Goal: Transaction & Acquisition: Purchase product/service

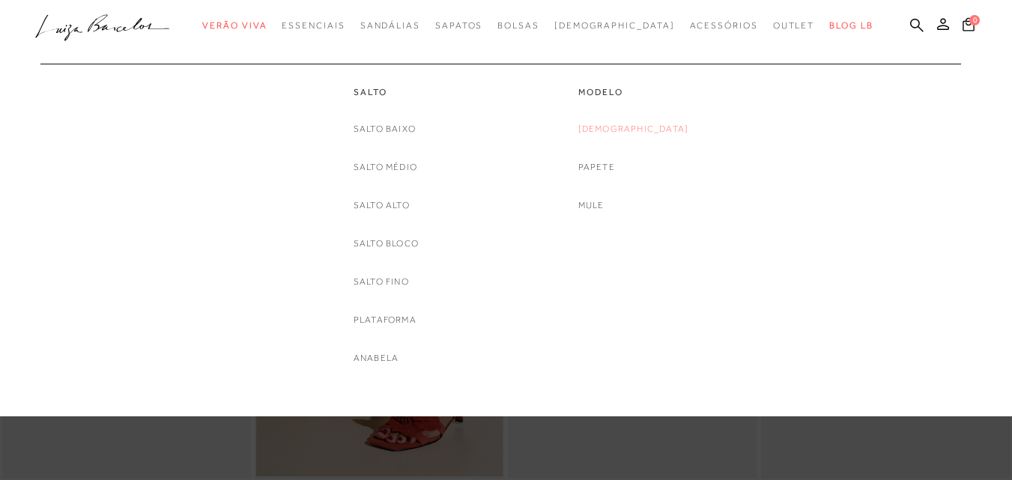
click at [627, 130] on link "[DEMOGRAPHIC_DATA]" at bounding box center [633, 129] width 111 height 16
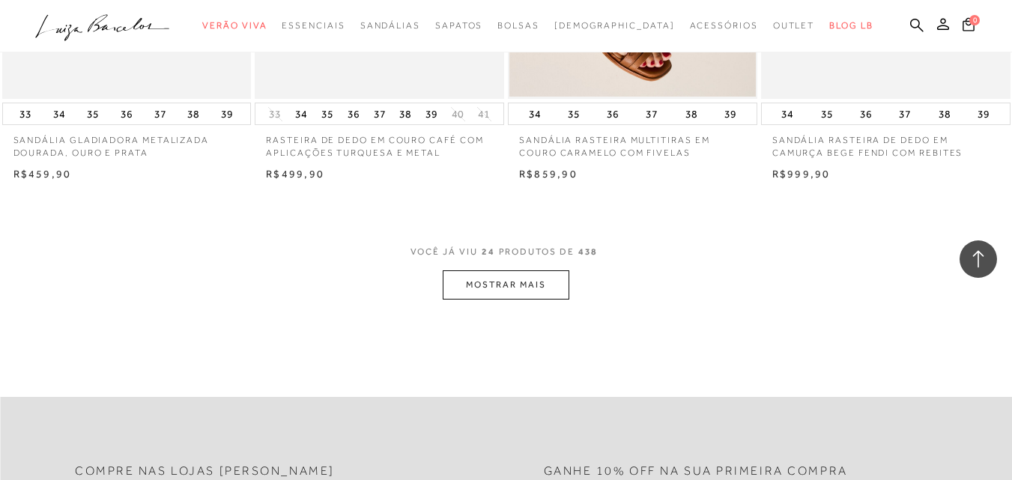
scroll to position [2815, 0]
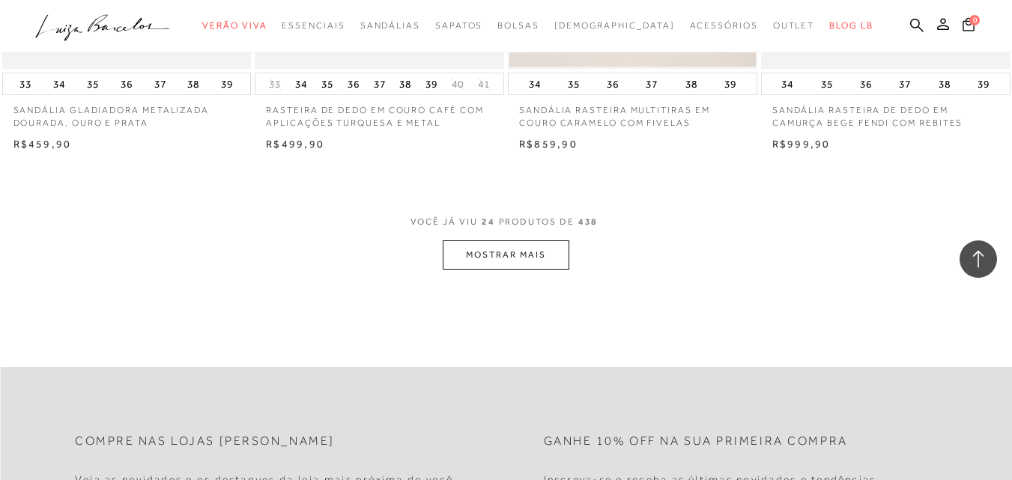
click at [526, 259] on button "MOSTRAR MAIS" at bounding box center [506, 254] width 126 height 29
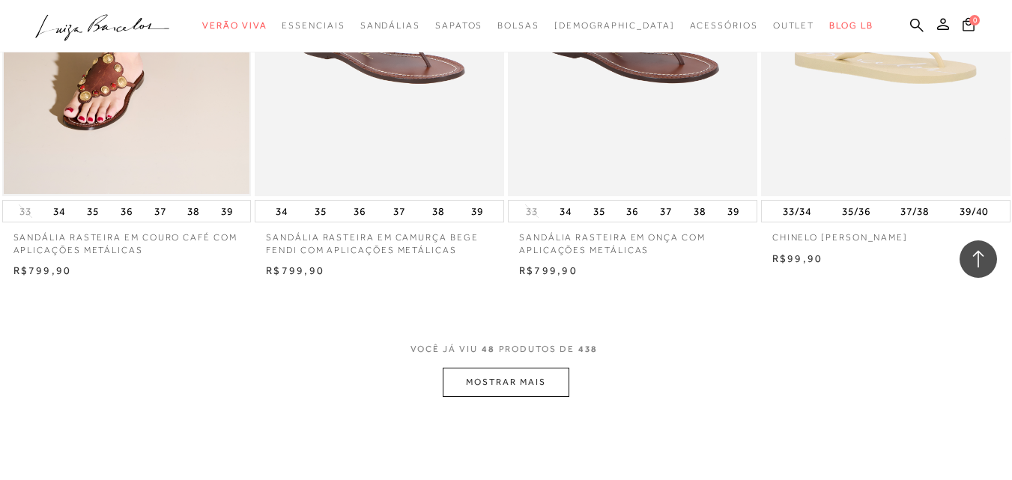
scroll to position [5571, 0]
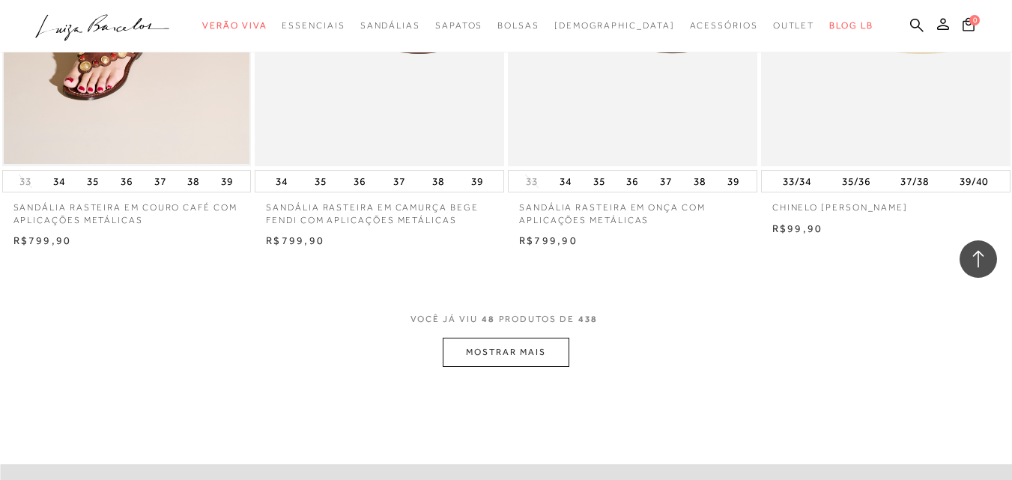
click at [526, 356] on button "MOSTRAR MAIS" at bounding box center [506, 352] width 126 height 29
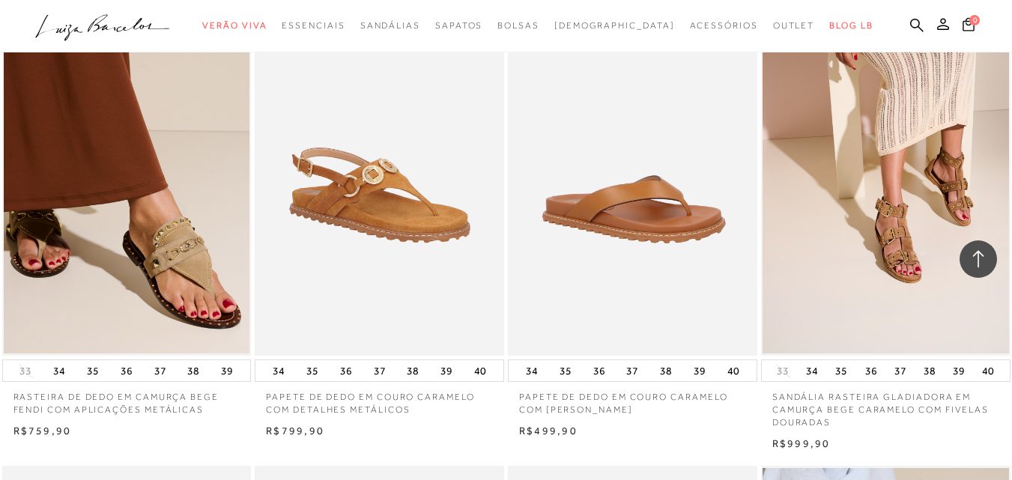
scroll to position [7797, 0]
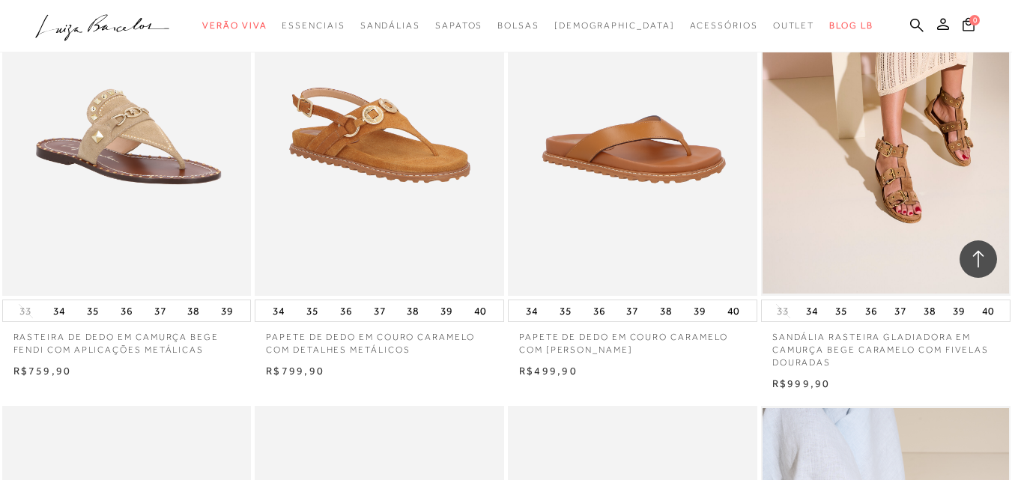
click at [155, 124] on img at bounding box center [128, 109] width 248 height 374
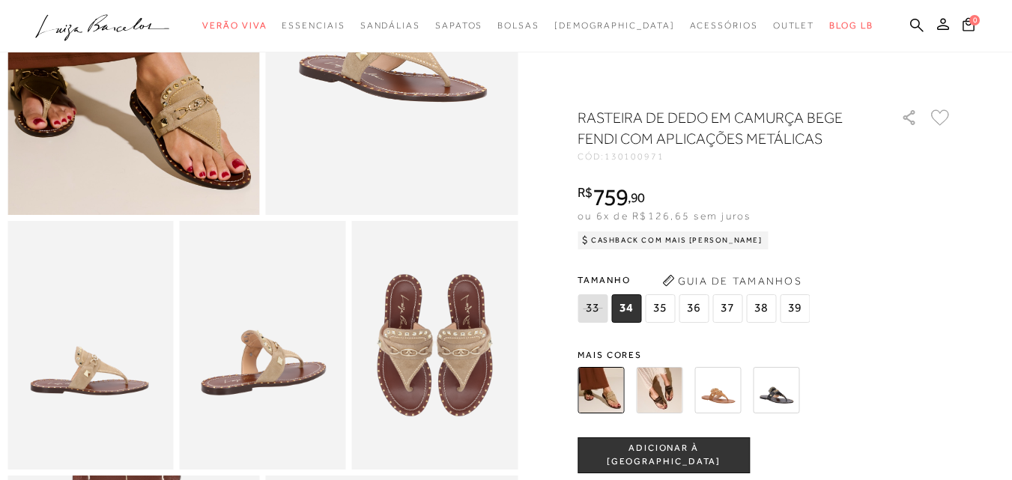
scroll to position [230, 0]
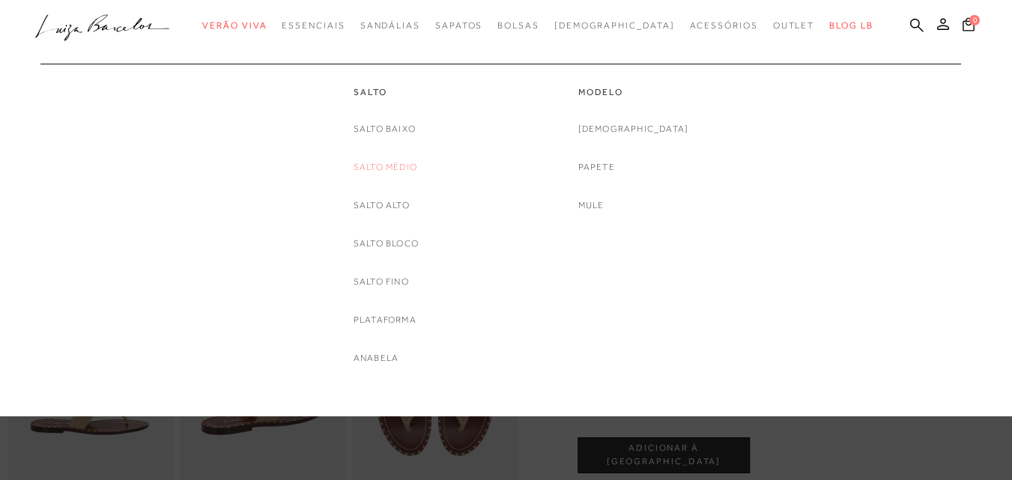
click at [386, 165] on link "Salto Médio" at bounding box center [385, 167] width 64 height 16
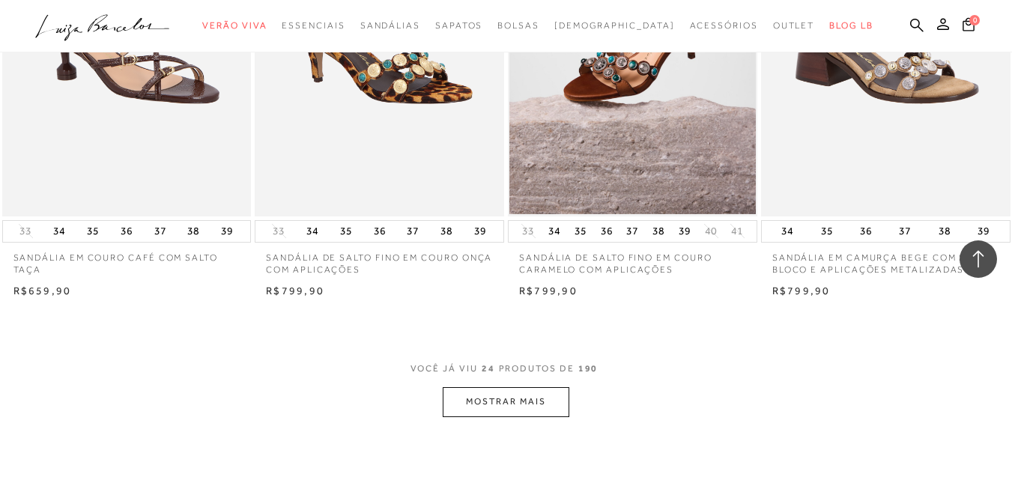
scroll to position [2686, 0]
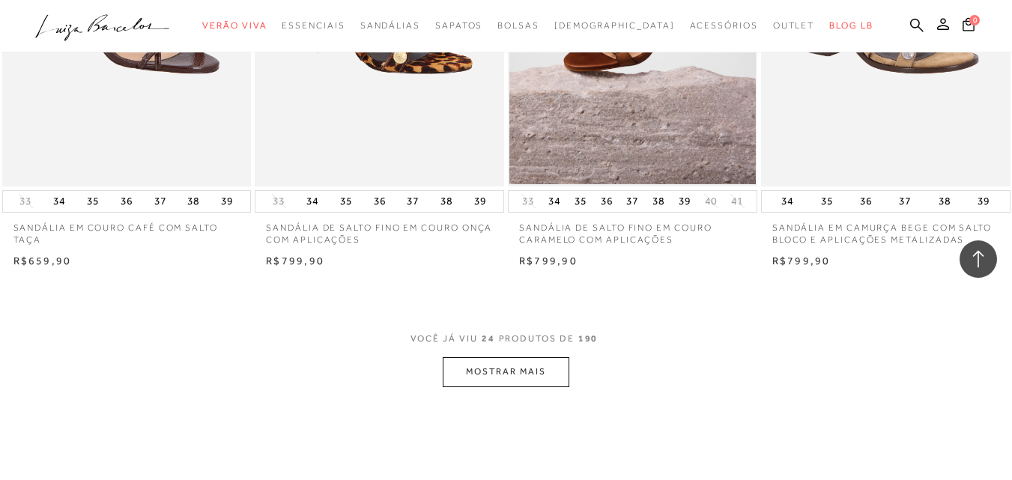
click at [529, 373] on button "MOSTRAR MAIS" at bounding box center [506, 371] width 126 height 29
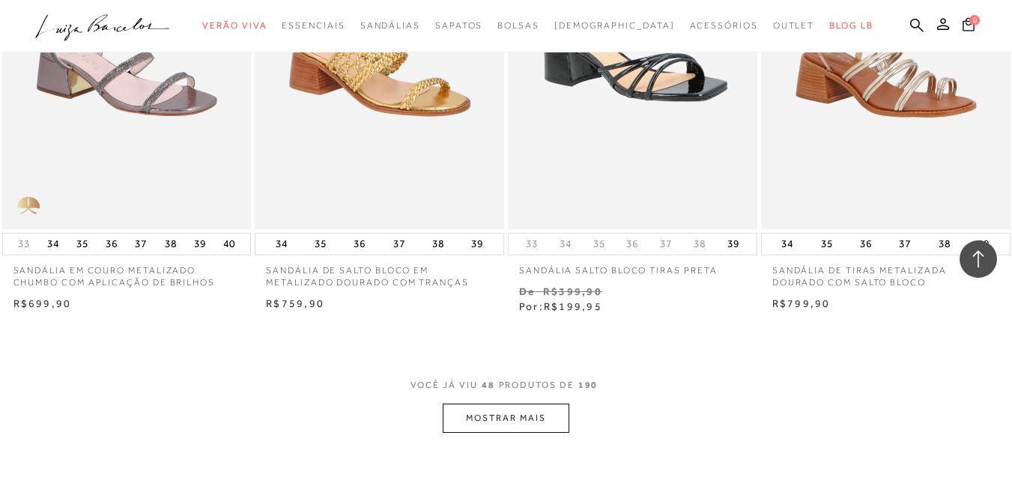
scroll to position [5550, 0]
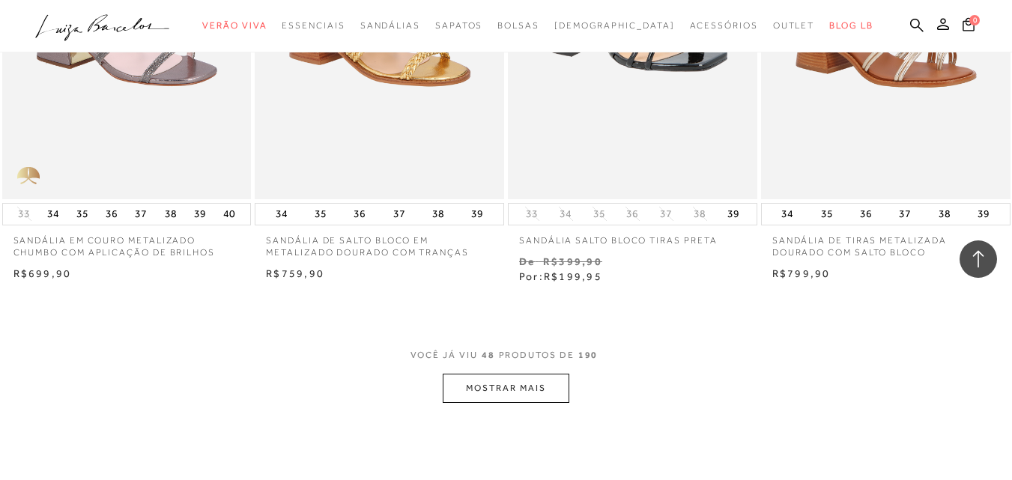
click at [532, 394] on button "MOSTRAR MAIS" at bounding box center [506, 388] width 126 height 29
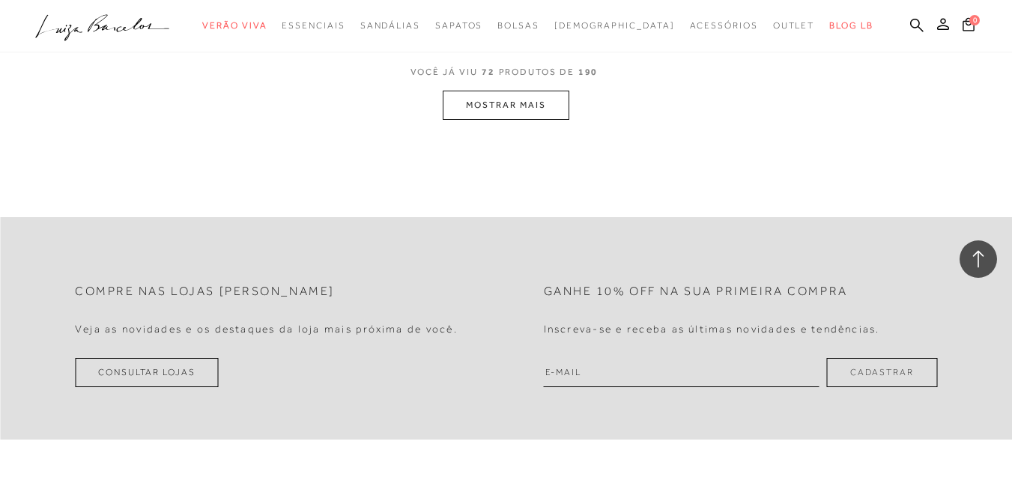
scroll to position [8715, 0]
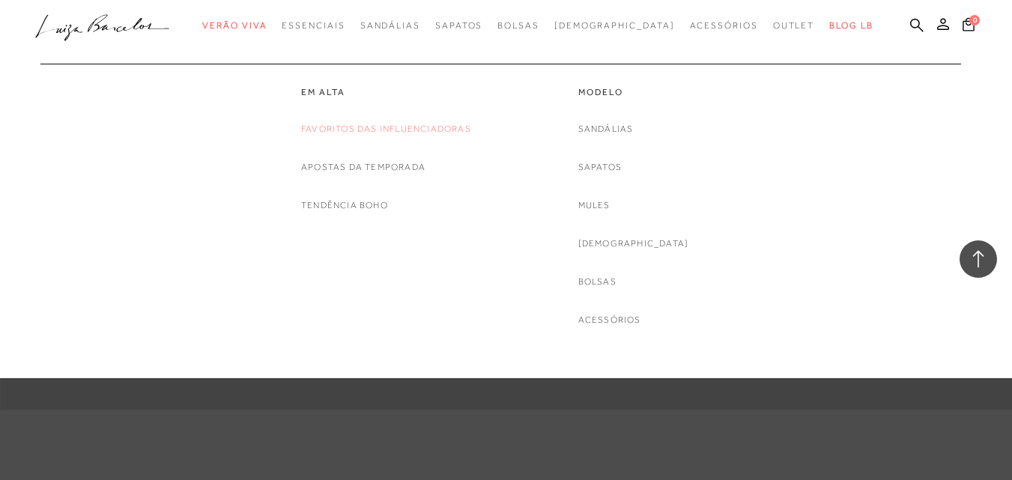
click at [318, 126] on link "Favoritos das Influenciadoras" at bounding box center [386, 129] width 170 height 16
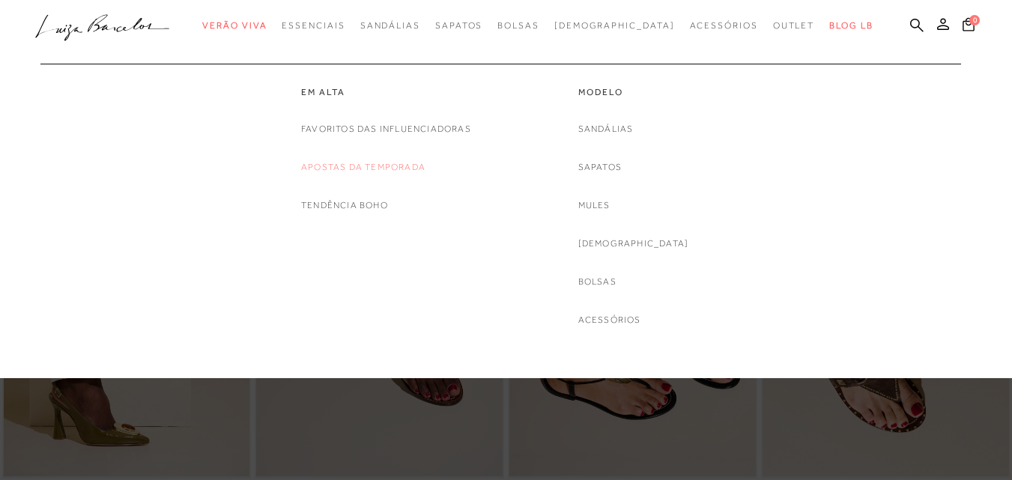
click at [355, 166] on link "Apostas da Temporada" at bounding box center [363, 167] width 124 height 16
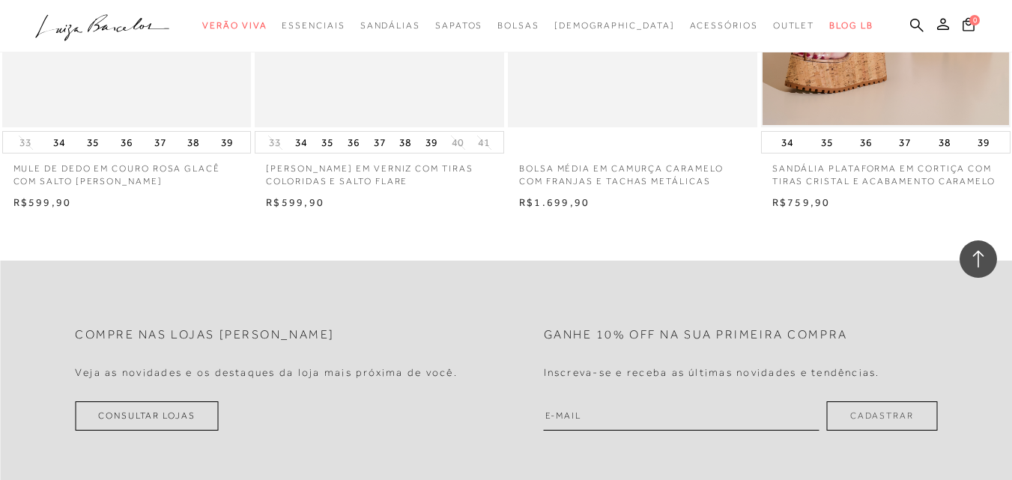
scroll to position [1877, 0]
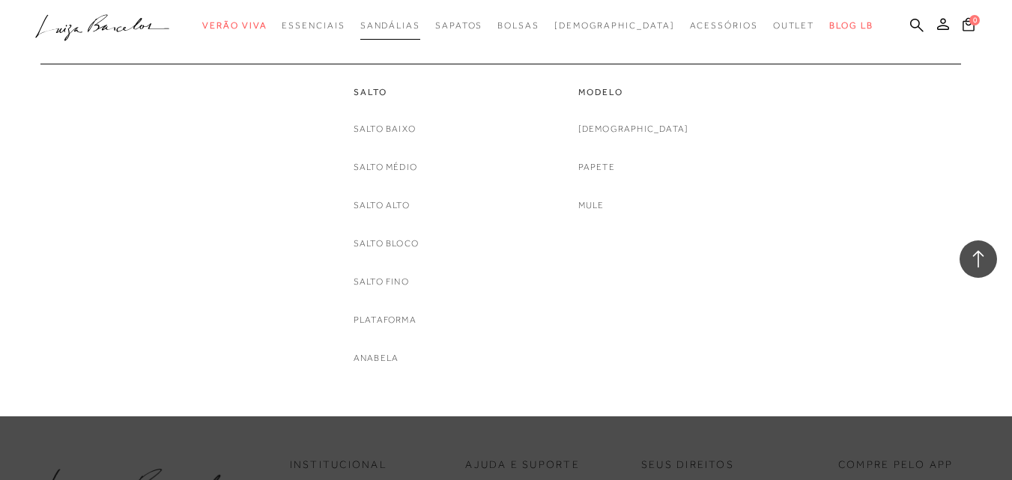
click at [420, 23] on span "Sandálias" at bounding box center [390, 25] width 60 height 10
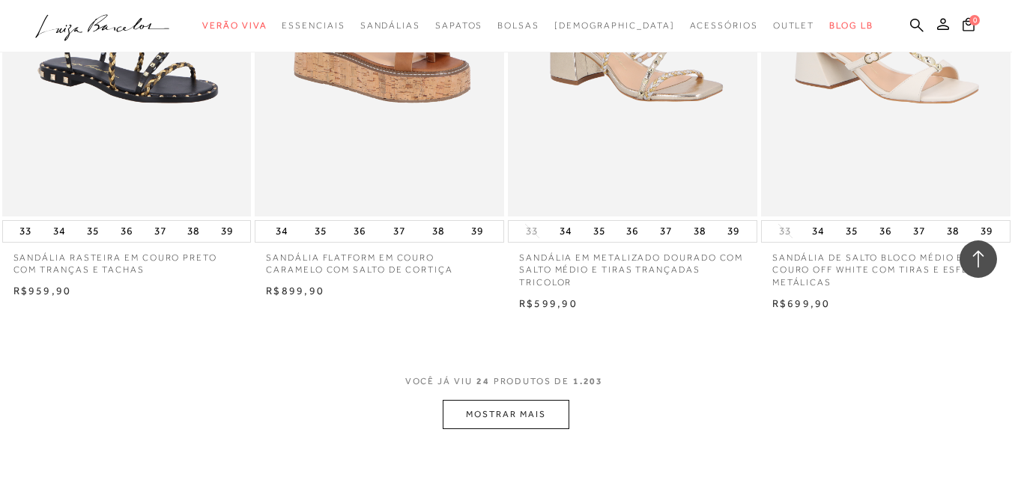
scroll to position [2785, 0]
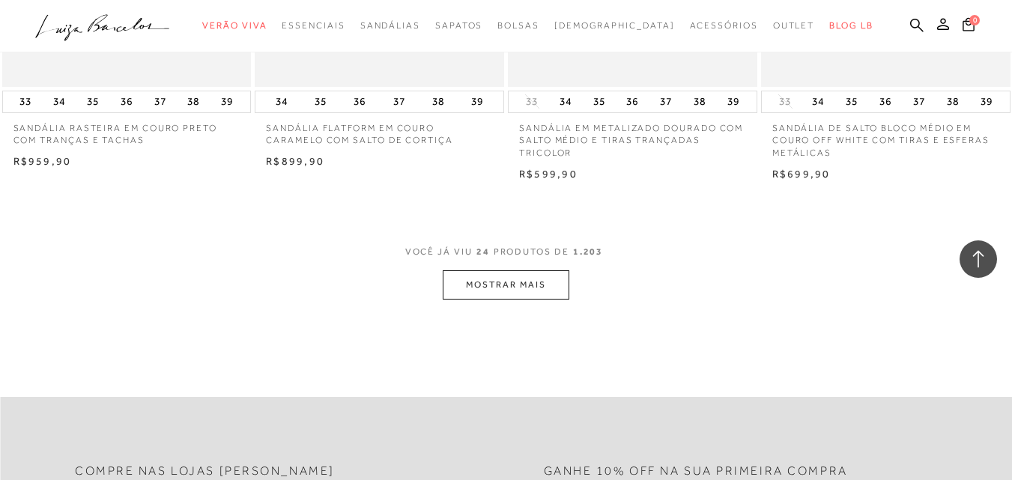
click at [540, 286] on button "MOSTRAR MAIS" at bounding box center [506, 284] width 126 height 29
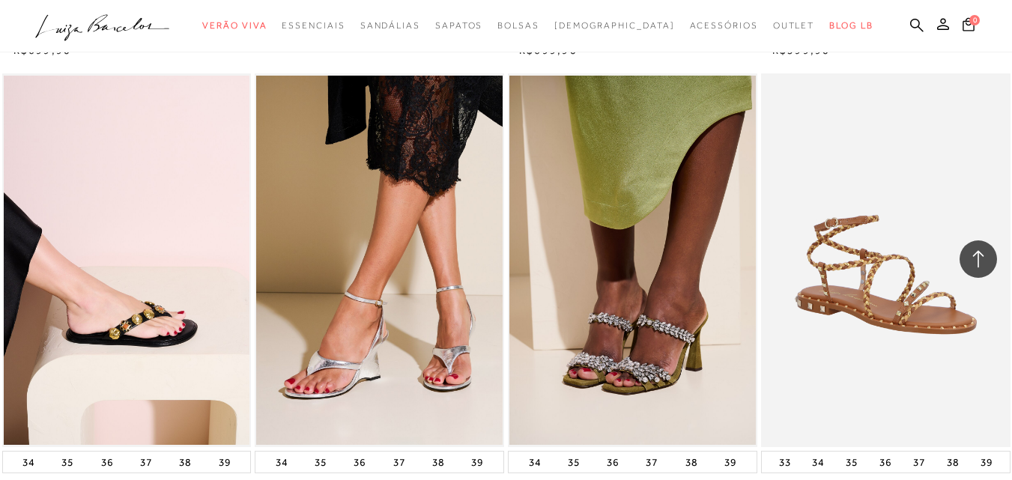
scroll to position [3893, 0]
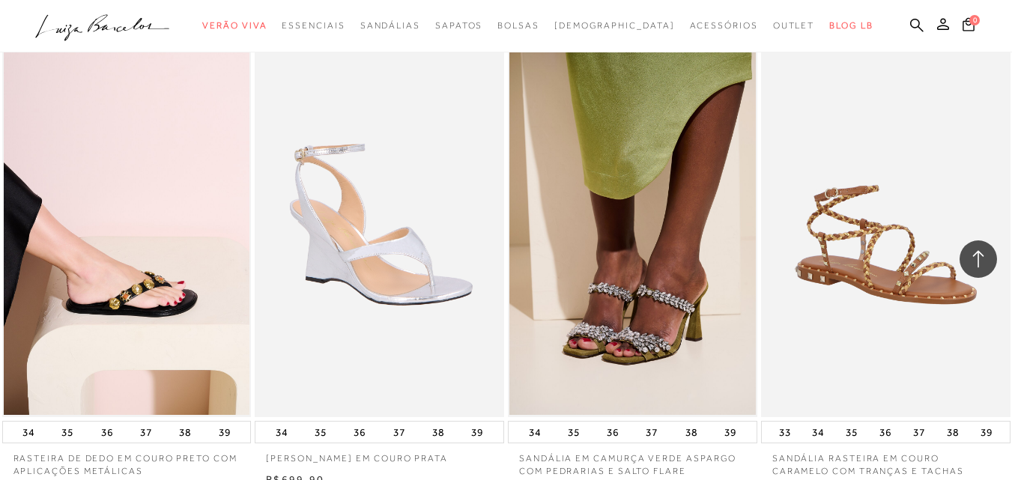
click at [425, 286] on img at bounding box center [380, 230] width 248 height 374
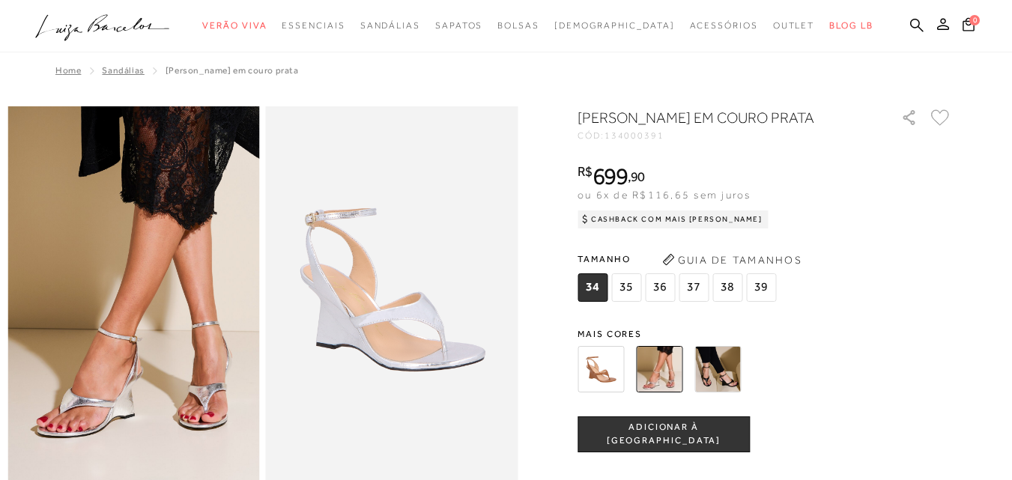
click at [608, 386] on img at bounding box center [600, 369] width 46 height 46
